Goal: Information Seeking & Learning: Learn about a topic

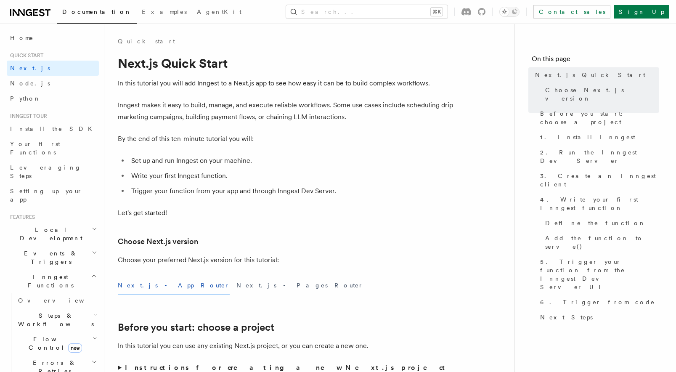
click at [38, 11] on icon at bounding box center [30, 13] width 40 height 10
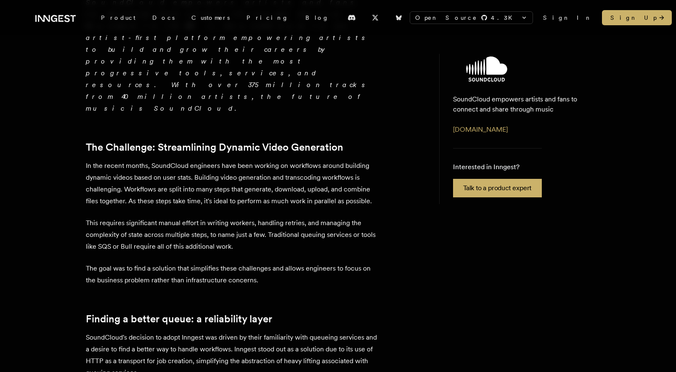
scroll to position [236, 0]
drag, startPoint x: 181, startPoint y: 94, endPoint x: 250, endPoint y: 98, distance: 70.0
click at [244, 160] on p "In the recent months, SoundCloud engineers have been working on workflows aroun…" at bounding box center [233, 183] width 295 height 47
click at [251, 160] on p "In the recent months, SoundCloud engineers have been working on workflows aroun…" at bounding box center [233, 183] width 295 height 47
drag, startPoint x: 190, startPoint y: 101, endPoint x: 203, endPoint y: 103, distance: 13.2
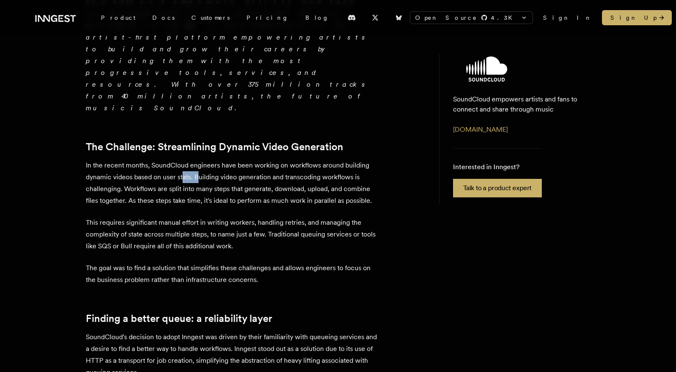
click at [201, 160] on p "In the recent months, SoundCloud engineers have been working on workflows aroun…" at bounding box center [233, 183] width 295 height 47
click at [210, 160] on p "In the recent months, SoundCloud engineers have been working on workflows aroun…" at bounding box center [233, 183] width 295 height 47
drag, startPoint x: 194, startPoint y: 101, endPoint x: 260, endPoint y: 111, distance: 66.8
click at [259, 160] on p "In the recent months, SoundCloud engineers have been working on workflows aroun…" at bounding box center [233, 183] width 295 height 47
click at [261, 160] on p "In the recent months, SoundCloud engineers have been working on workflows aroun…" at bounding box center [233, 183] width 295 height 47
